Goal: Communication & Community: Answer question/provide support

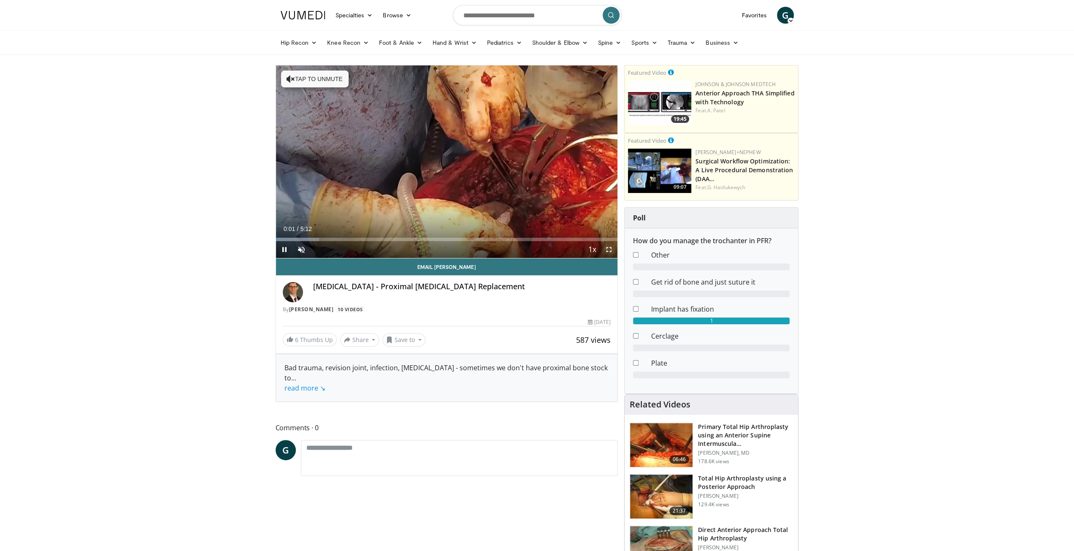
click at [613, 246] on span "Video Player" at bounding box center [608, 249] width 17 height 17
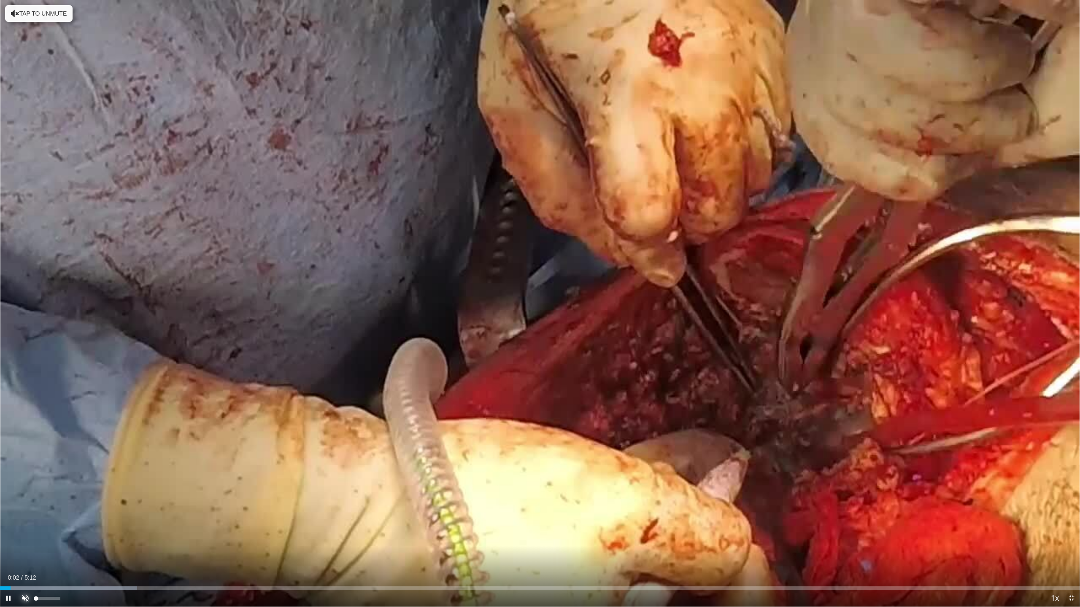
click at [24, 550] on span "Video Player" at bounding box center [25, 598] width 17 height 17
click at [11, 550] on div "Progress Bar" at bounding box center [11, 588] width 1 height 3
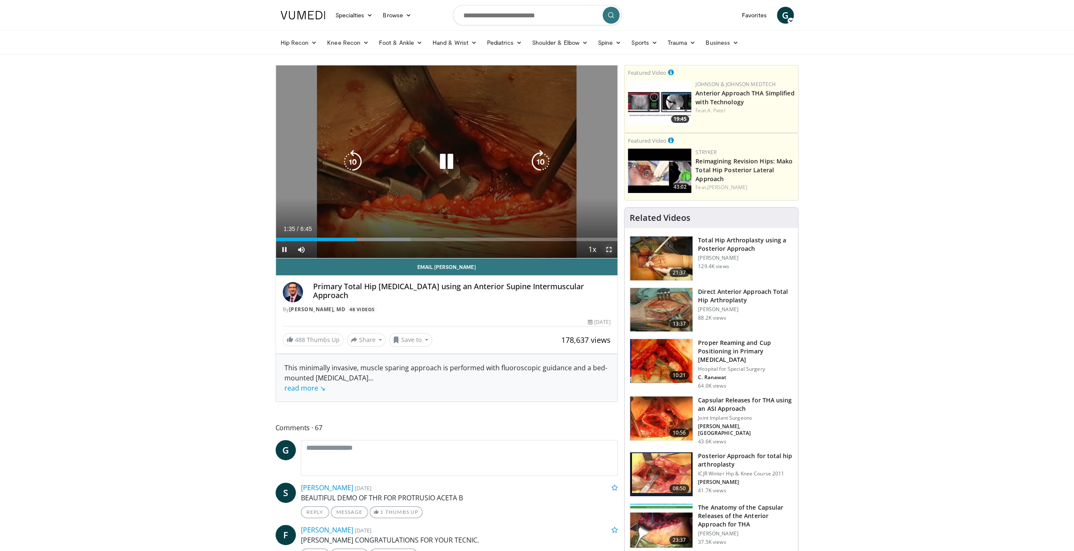
drag, startPoint x: 607, startPoint y: 249, endPoint x: 607, endPoint y: 286, distance: 36.7
click at [607, 249] on span "Video Player" at bounding box center [608, 249] width 17 height 17
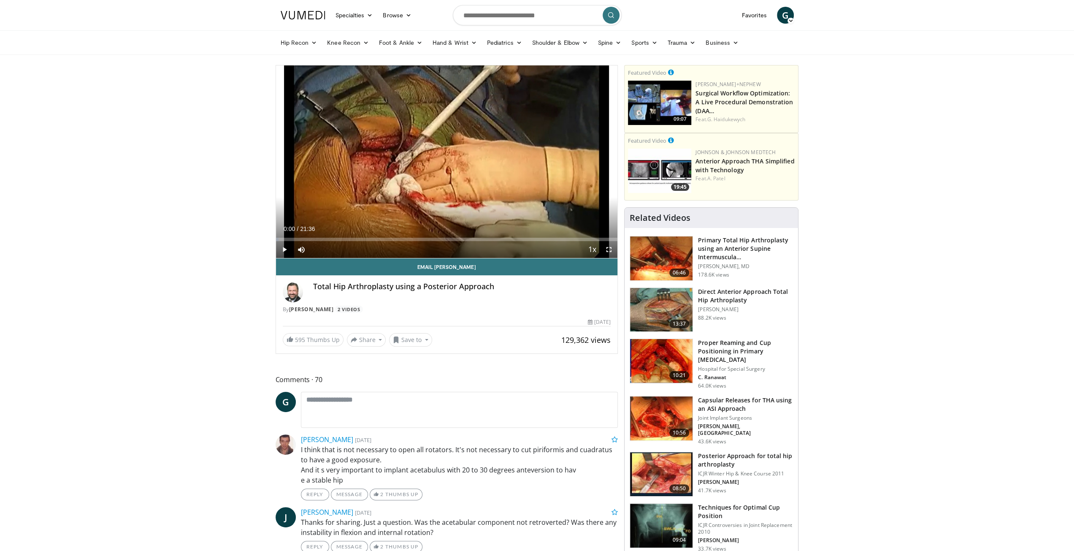
drag, startPoint x: 372, startPoint y: 236, endPoint x: 253, endPoint y: 235, distance: 119.0
click at [609, 250] on span "Video Player" at bounding box center [608, 249] width 17 height 17
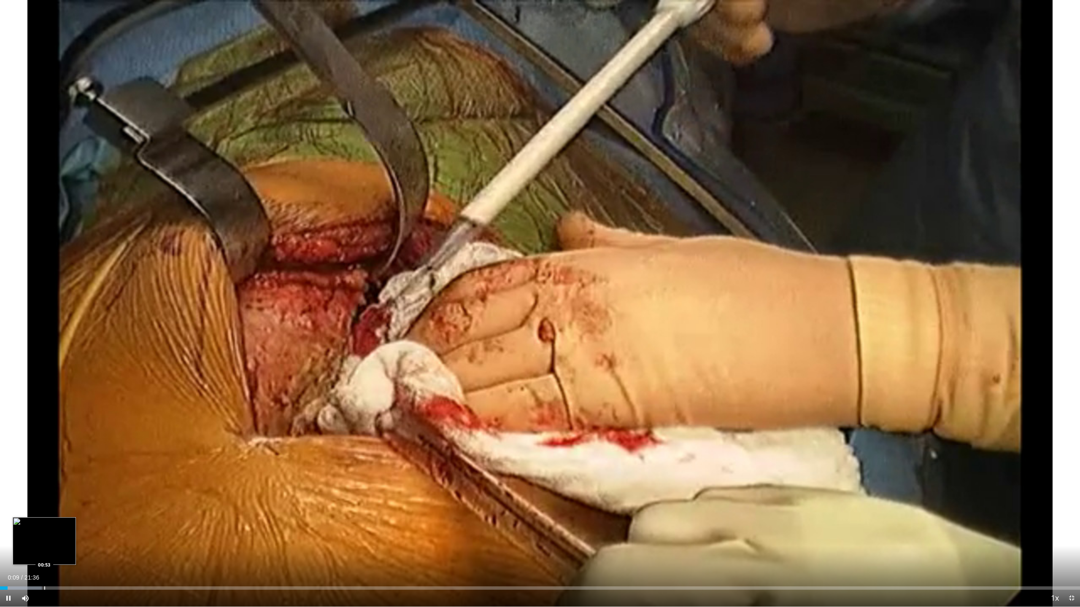
click at [45, 550] on div "Progress Bar" at bounding box center [44, 588] width 1 height 3
click at [84, 550] on div "Loaded : 0.00% 01:40 01:41" at bounding box center [540, 586] width 1080 height 8
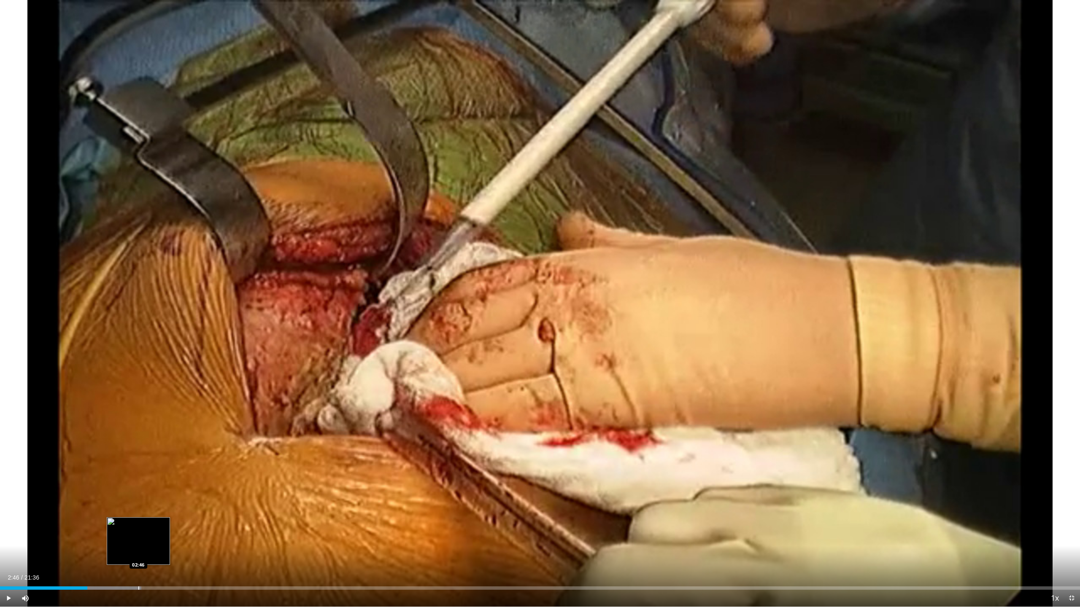
click at [138, 550] on div "Progress Bar" at bounding box center [113, 588] width 58 height 3
click at [170, 550] on div "Progress Bar" at bounding box center [170, 588] width 1 height 3
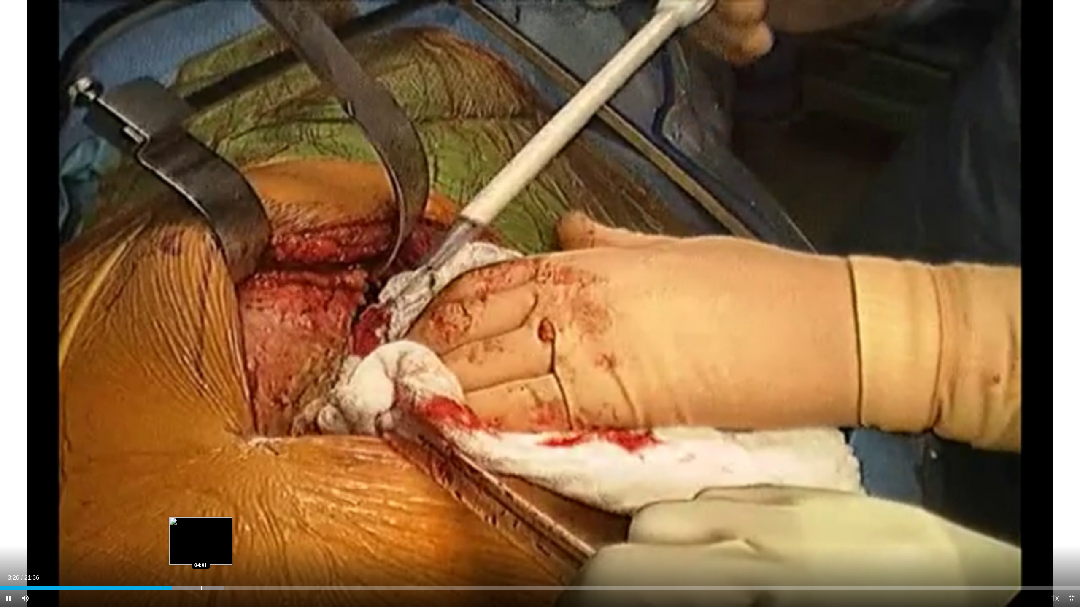
click at [201, 550] on div "Loaded : 20.79% 03:26 04:01" at bounding box center [540, 586] width 1080 height 8
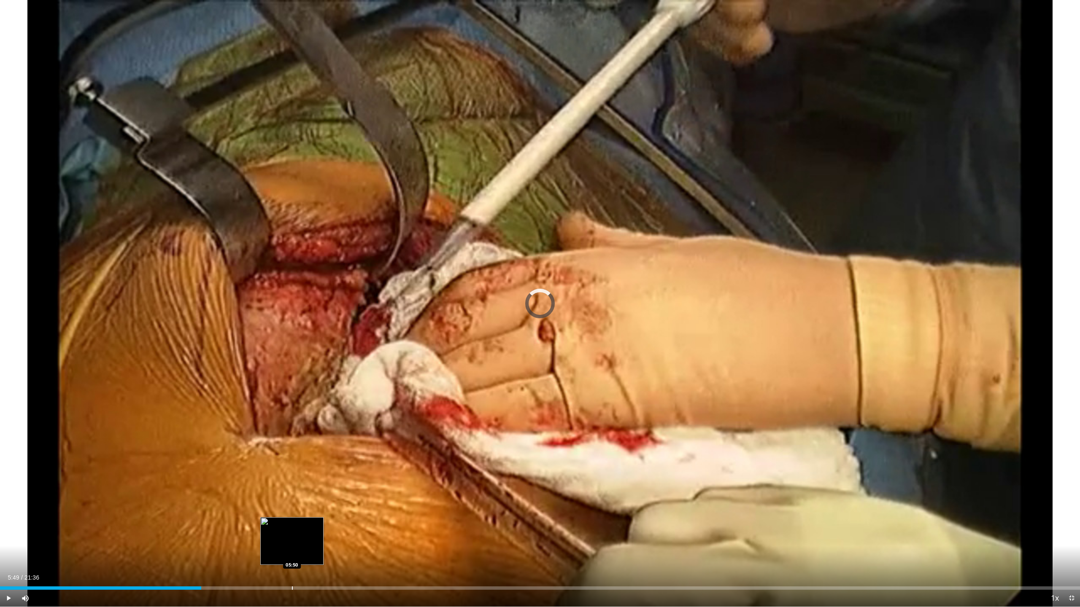
click at [292, 550] on div "Progress Bar" at bounding box center [292, 588] width 1 height 3
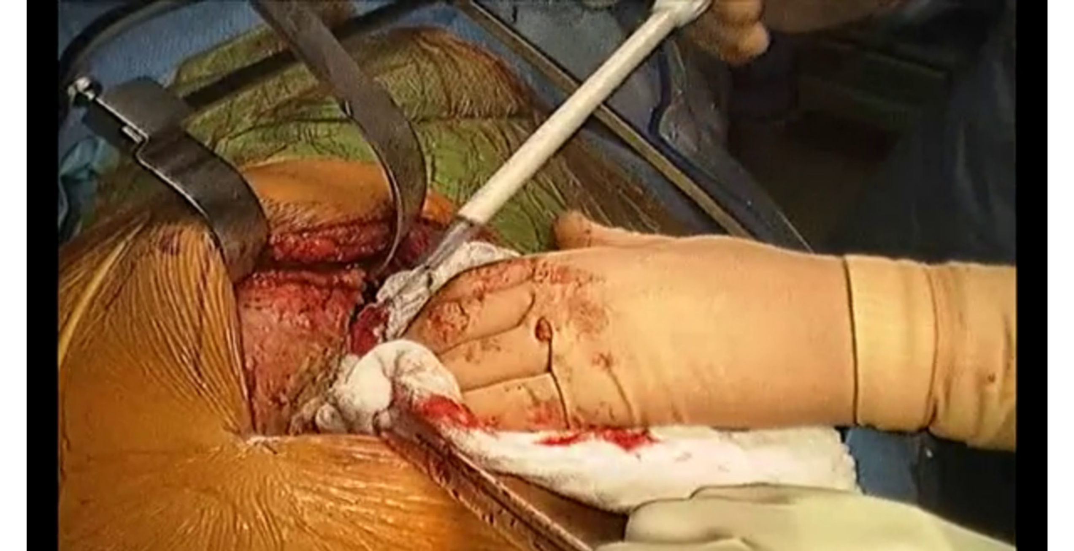
scroll to position [42, 0]
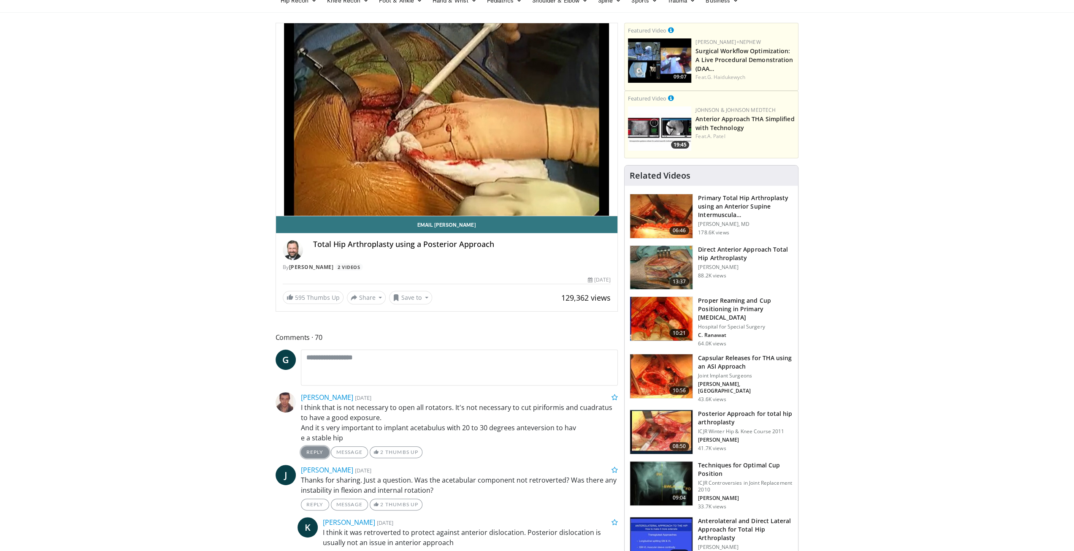
click at [315, 453] on link "Reply" at bounding box center [315, 452] width 28 height 12
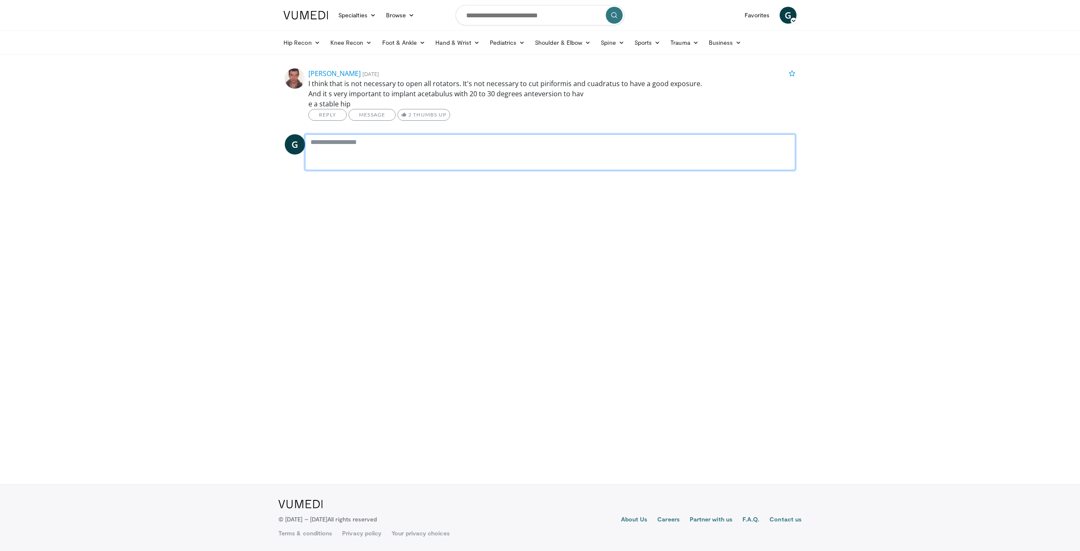
click at [347, 145] on textarea at bounding box center [550, 152] width 490 height 36
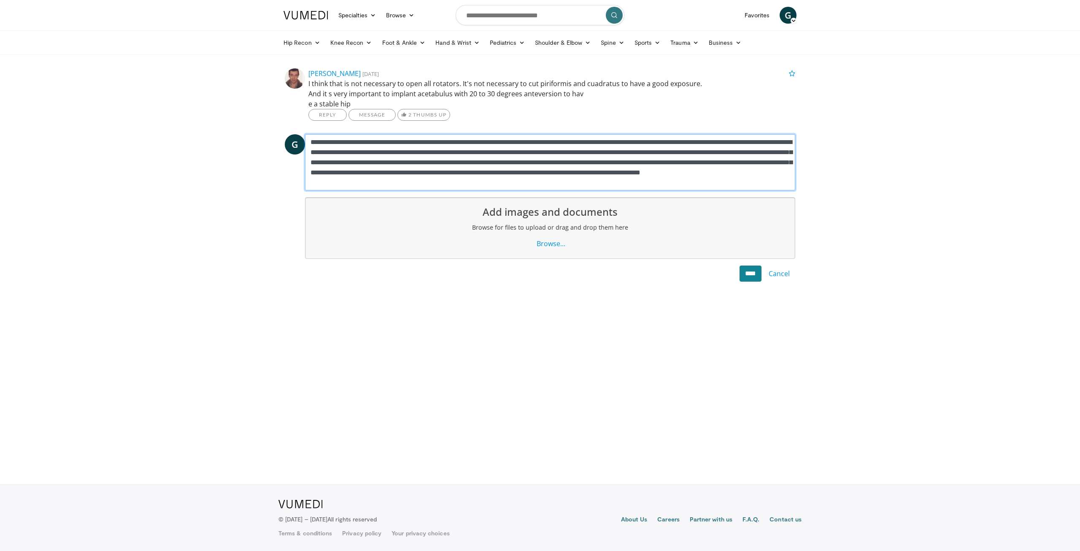
type textarea "**********"
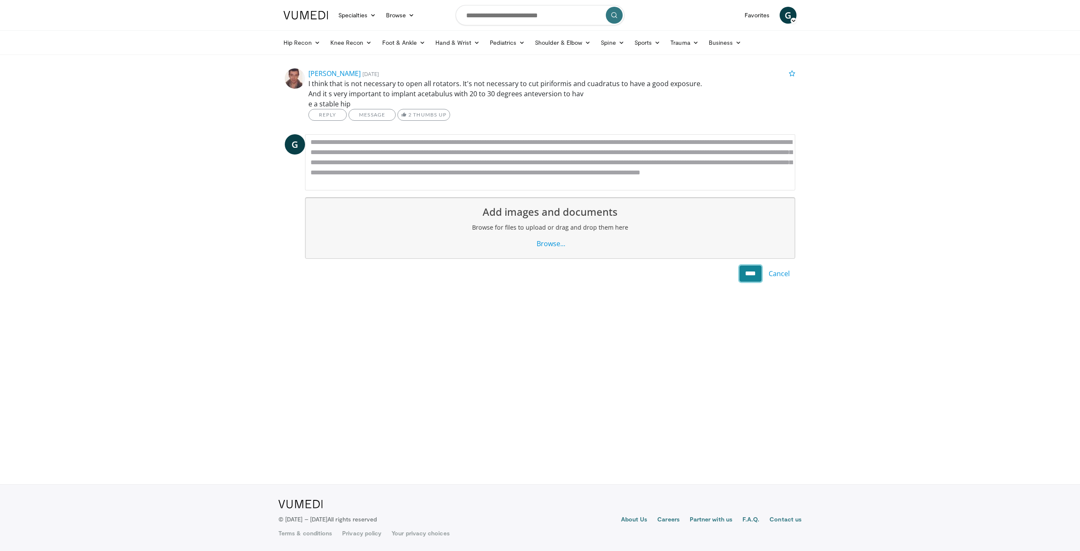
click at [745, 276] on input "****" at bounding box center [751, 273] width 22 height 16
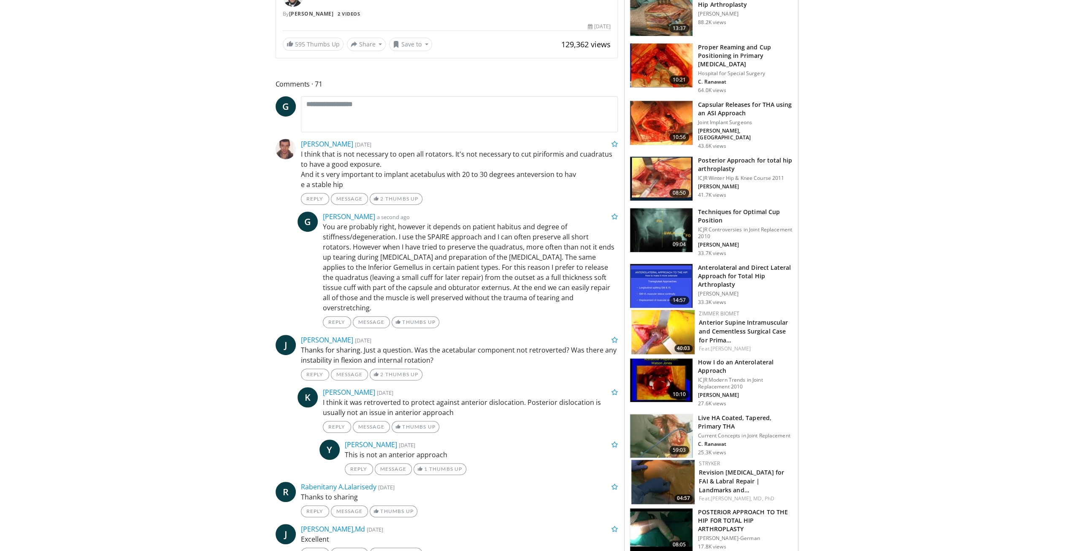
scroll to position [506, 0]
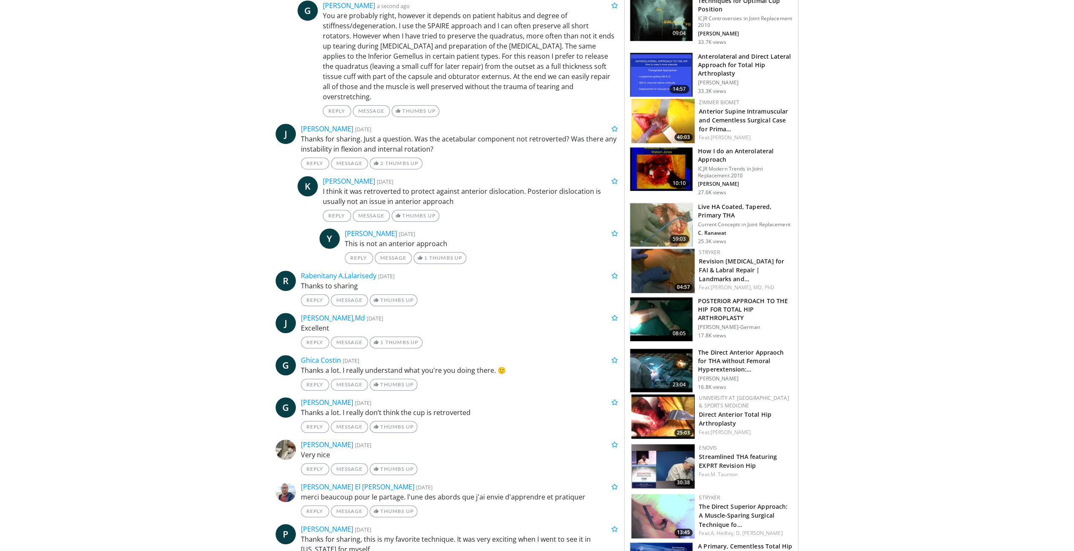
click at [729, 297] on h3 "POSTERIOR APPROACH TO THE HIP FOR TOTAL HIP ARTHROPLASTY" at bounding box center [745, 309] width 95 height 25
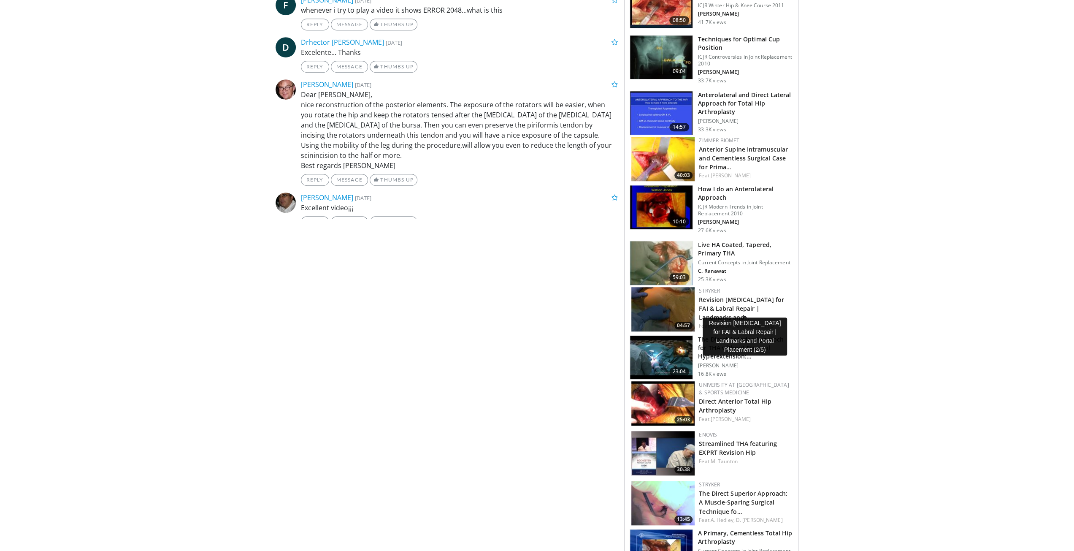
scroll to position [464, 0]
